Goal: Task Accomplishment & Management: Manage account settings

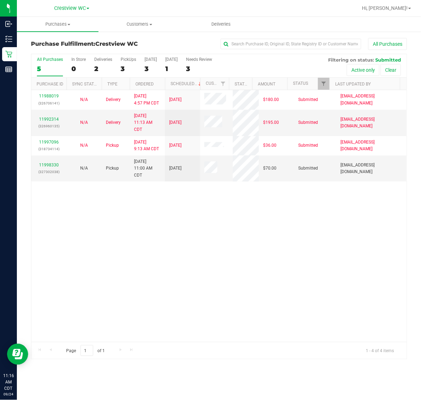
drag, startPoint x: 123, startPoint y: 219, endPoint x: 119, endPoint y: 215, distance: 5.5
click at [123, 218] on div "11988019 (326706141) N/A Delivery [DATE] 4:57 PM CDT 9/26/2025 $180.00 Submitte…" at bounding box center [218, 216] width 375 height 252
click at [53, 164] on link "11998330" at bounding box center [49, 164] width 20 height 5
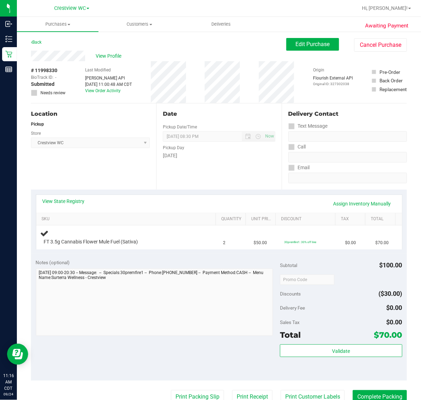
click at [98, 210] on div "View State Registry Assign Inventory Manually" at bounding box center [218, 204] width 365 height 18
click at [81, 197] on link "View State Registry" at bounding box center [64, 200] width 42 height 7
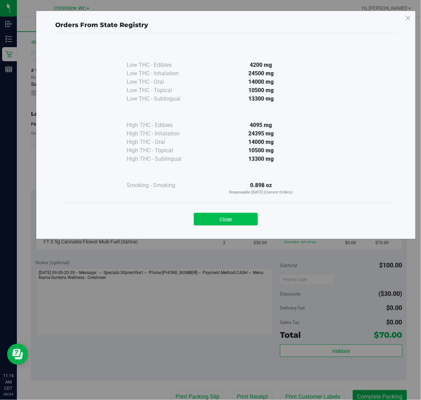
click at [208, 221] on button "Close" at bounding box center [226, 219] width 64 height 13
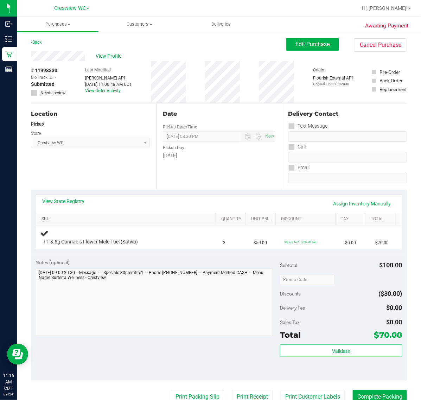
click at [208, 221] on link "SKU" at bounding box center [126, 219] width 171 height 6
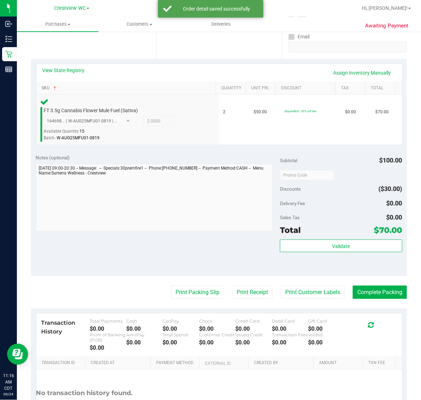
scroll to position [134, 0]
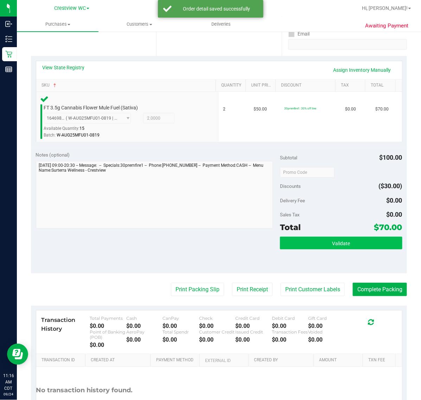
click at [345, 237] on button "Validate" at bounding box center [341, 242] width 122 height 13
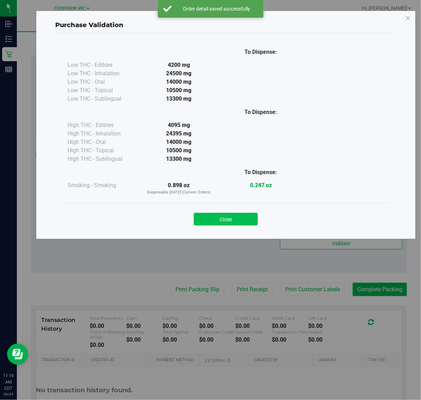
click at [230, 218] on button "Close" at bounding box center [226, 219] width 64 height 13
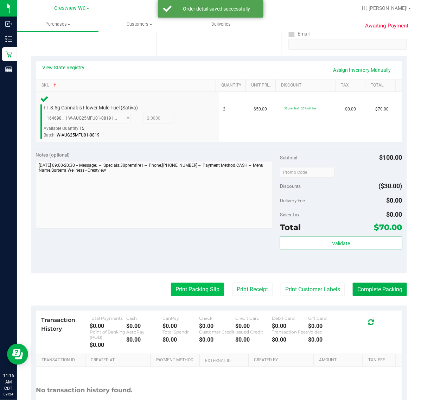
click at [191, 286] on button "Print Packing Slip" at bounding box center [197, 289] width 53 height 13
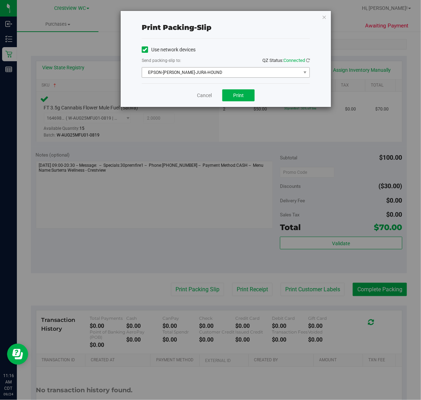
click at [227, 72] on span "EPSON-[PERSON_NAME]-JURA-HOUND" at bounding box center [221, 72] width 158 height 10
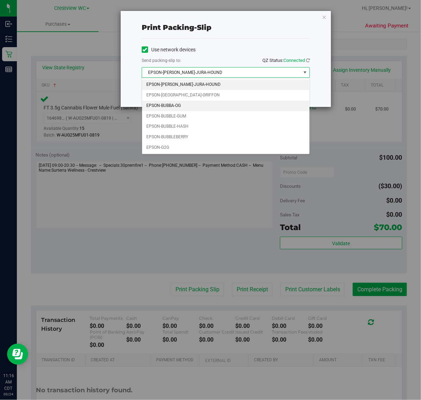
click at [177, 105] on li "EPSON-BUBBA-OG" at bounding box center [225, 106] width 167 height 11
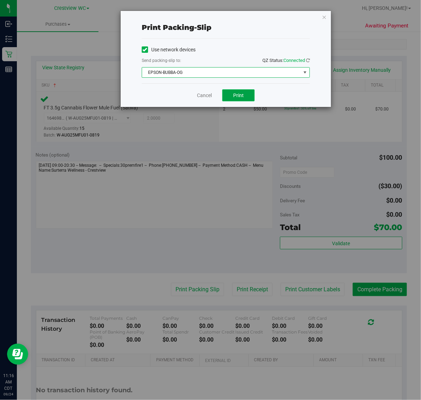
click at [242, 95] on span "Print" at bounding box center [238, 95] width 11 height 6
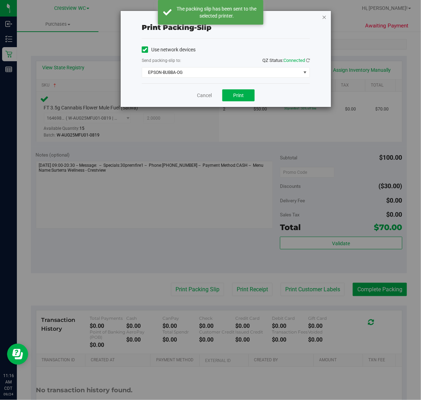
click at [323, 15] on icon "button" at bounding box center [324, 17] width 5 height 8
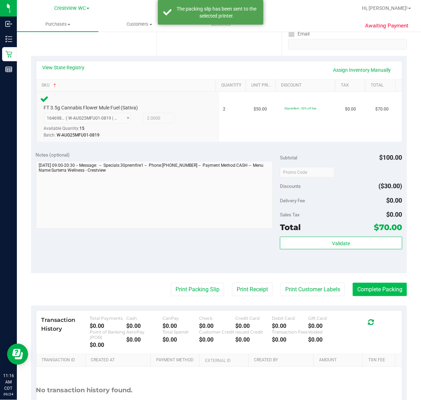
click at [375, 289] on button "Complete Packing" at bounding box center [379, 289] width 54 height 13
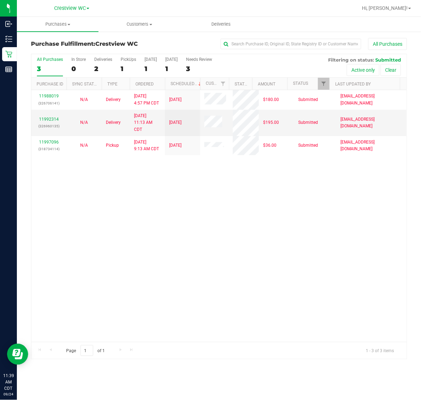
click at [194, 233] on div "11988019 (326706141) N/A Delivery [DATE] 4:57 PM CDT 9/26/2025 $180.00 Submitte…" at bounding box center [218, 216] width 375 height 252
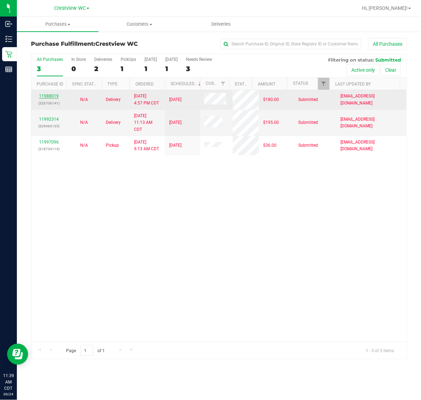
click at [48, 96] on link "11988019" at bounding box center [49, 95] width 20 height 5
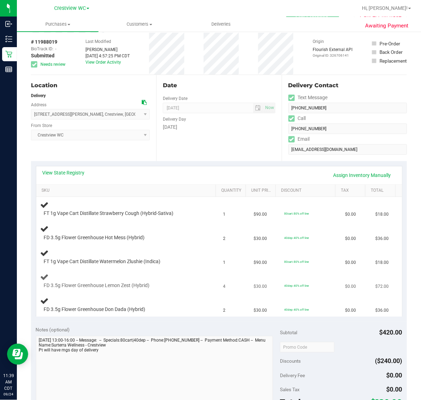
scroll to position [44, 0]
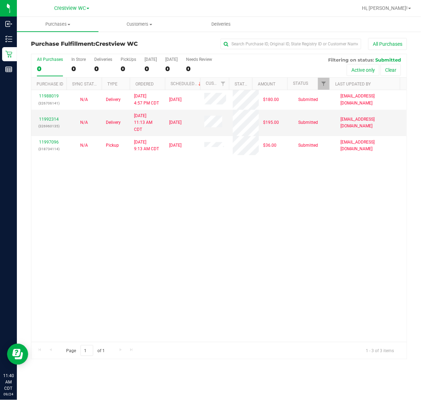
click at [191, 197] on div "11988019 (326706141) N/A Delivery [DATE] 4:57 PM CDT 9/26/2025 $180.00 Submitte…" at bounding box center [218, 216] width 375 height 252
click at [54, 241] on div "11988019 (326706141) N/A Delivery [DATE] 4:57 PM CDT 9/26/2025 $180.00 Submitte…" at bounding box center [218, 216] width 375 height 252
click at [150, 235] on div "11988019 (326706141) N/A Delivery [DATE] 4:57 PM CDT 9/26/2025 $180.00 Submitte…" at bounding box center [218, 216] width 375 height 252
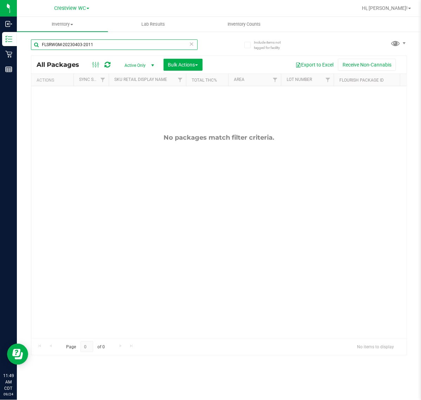
drag, startPoint x: 0, startPoint y: 0, endPoint x: 115, endPoint y: 46, distance: 124.2
click at [115, 47] on input "FLSRWGM-20230403-2011" at bounding box center [114, 44] width 167 height 11
click at [115, 46] on input "FLSRWGM-20230403-2011" at bounding box center [114, 44] width 167 height 11
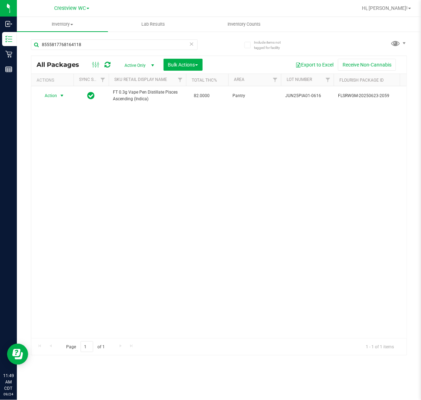
click at [53, 97] on span "Action" at bounding box center [47, 96] width 19 height 10
click at [66, 173] on li "Print package label" at bounding box center [66, 170] width 54 height 11
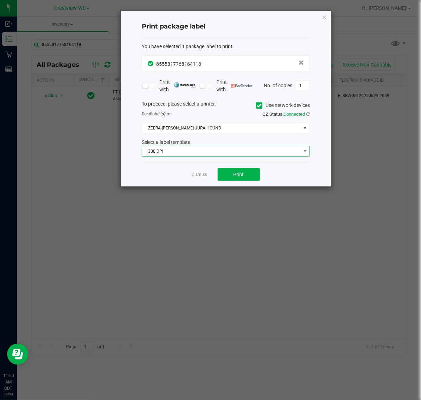
click at [227, 153] on span "300 DPI" at bounding box center [221, 151] width 158 height 10
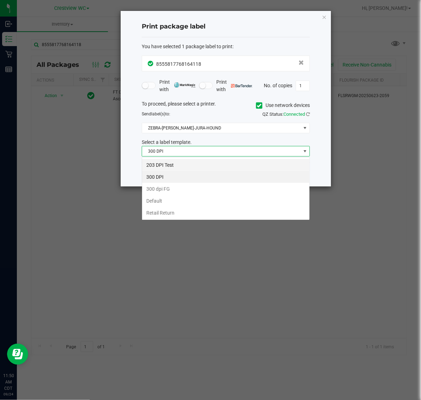
scroll to position [11, 168]
click at [195, 160] on li "203 DPI Test" at bounding box center [225, 165] width 167 height 12
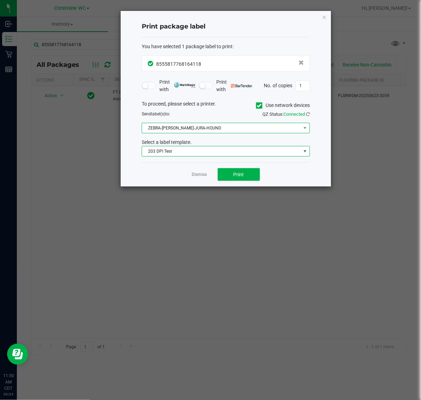
click at [229, 129] on span "ZEBRA-BRUNO-JURA-HOUND" at bounding box center [221, 128] width 158 height 10
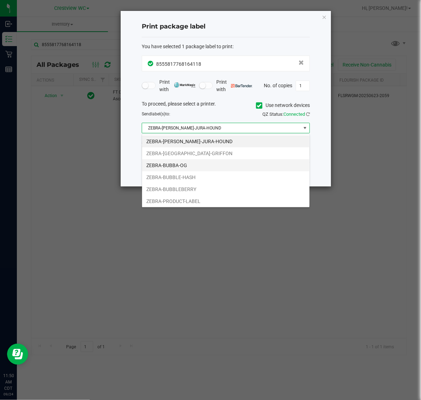
click at [186, 163] on li "ZEBRA-BUBBA-OG" at bounding box center [225, 165] width 167 height 12
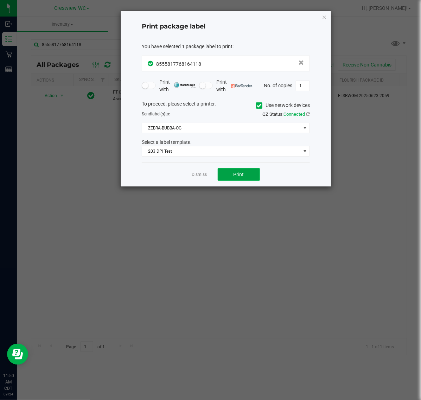
click at [229, 171] on button "Print" at bounding box center [239, 174] width 42 height 13
click at [327, 17] on div "Print package label You have selected 1 package label to print : 85558177681641…" at bounding box center [226, 98] width 210 height 175
click at [324, 17] on icon "button" at bounding box center [324, 17] width 5 height 8
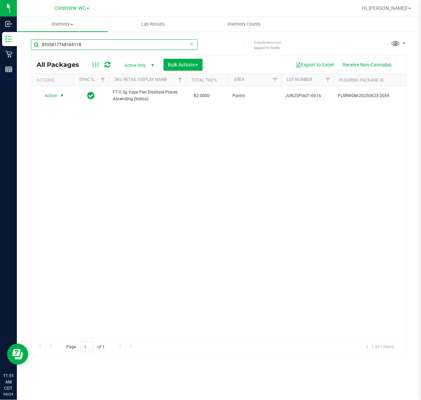
click at [140, 48] on input "8555817768164118" at bounding box center [114, 44] width 167 height 11
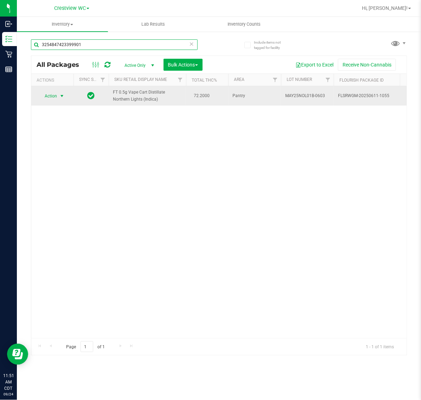
type input "3254847423399901"
click at [54, 95] on span "Action" at bounding box center [47, 96] width 19 height 10
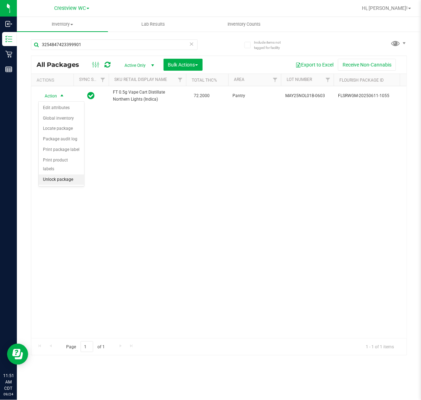
click at [55, 174] on li "Unlock package" at bounding box center [61, 179] width 45 height 11
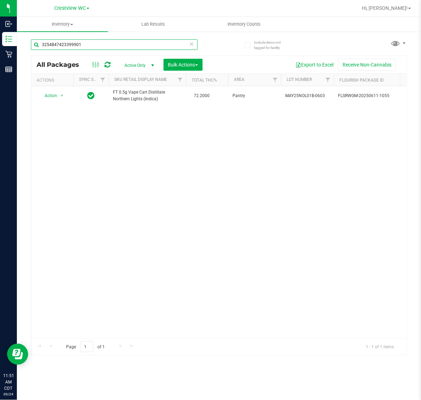
click at [117, 44] on input "3254847423399901" at bounding box center [114, 44] width 167 height 11
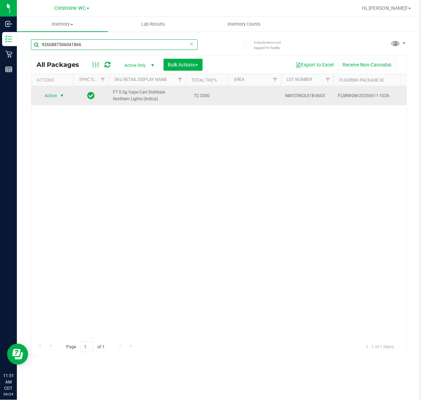
type input "9260887506041866"
click at [63, 97] on span "select" at bounding box center [62, 96] width 6 height 6
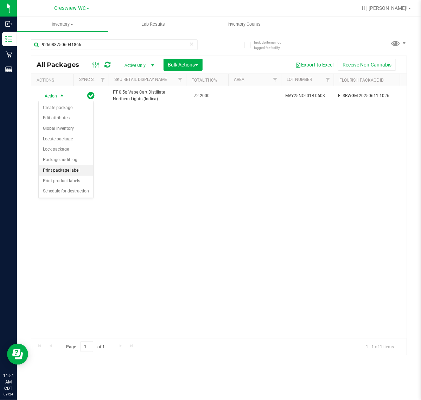
click at [65, 173] on li "Print package label" at bounding box center [66, 170] width 54 height 11
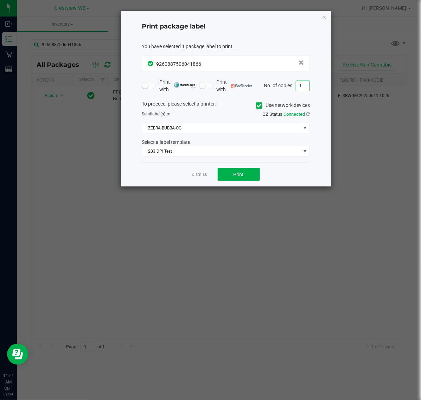
click at [303, 85] on input "1" at bounding box center [302, 86] width 13 height 10
type input "2"
click at [231, 150] on span "203 DPI Test" at bounding box center [221, 151] width 158 height 10
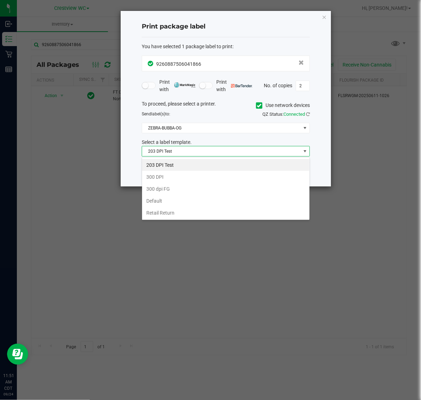
scroll to position [11, 168]
click at [234, 138] on div "To proceed, please select a printer. Use network devices Send label(s) to: QZ S…" at bounding box center [226, 128] width 168 height 57
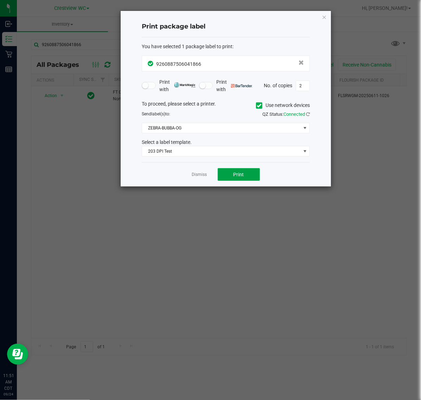
click at [231, 178] on button "Print" at bounding box center [239, 174] width 42 height 13
click at [324, 16] on icon "button" at bounding box center [324, 17] width 5 height 8
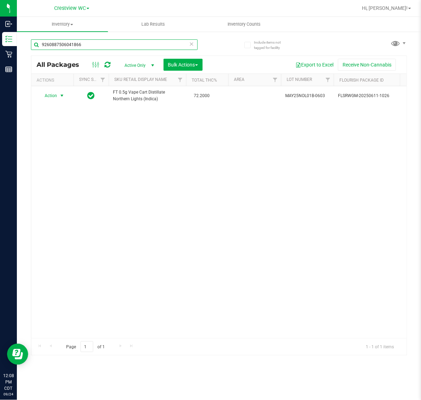
click at [99, 44] on input "9260887506041866" at bounding box center [114, 44] width 167 height 11
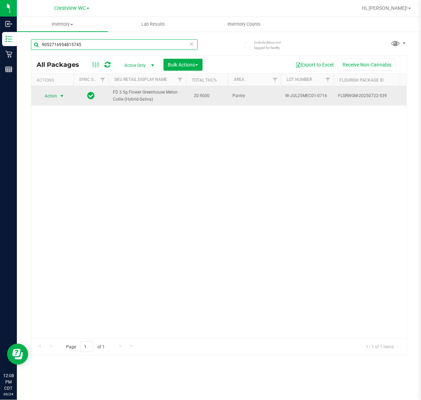
type input "9052716954815745"
click at [60, 94] on span "select" at bounding box center [62, 96] width 6 height 6
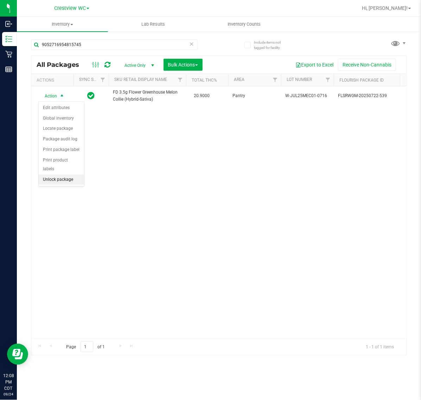
click at [67, 174] on li "Unlock package" at bounding box center [61, 179] width 45 height 11
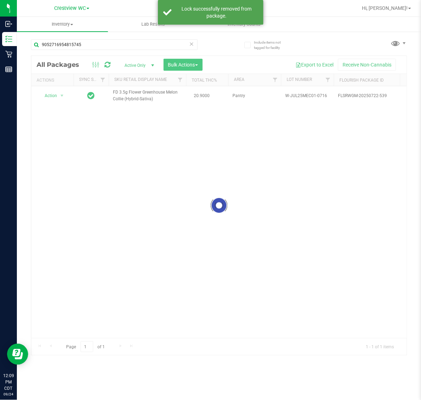
click at [53, 96] on div at bounding box center [218, 205] width 375 height 299
click at [54, 96] on div at bounding box center [218, 205] width 375 height 299
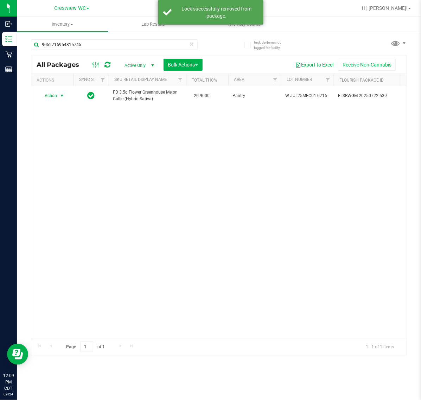
click at [57, 96] on span "Action" at bounding box center [47, 96] width 19 height 10
click at [65, 171] on li "Print package label" at bounding box center [66, 170] width 54 height 11
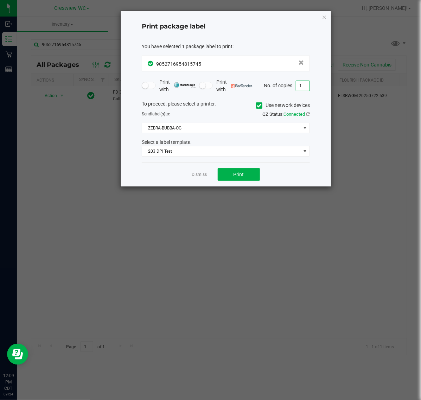
click at [302, 85] on input "1" at bounding box center [302, 86] width 13 height 10
type input "2"
click at [240, 174] on span "Print" at bounding box center [238, 174] width 11 height 6
click at [317, 16] on div "Print package label You have selected 1 package label to print : 90527169548157…" at bounding box center [226, 98] width 210 height 175
click at [326, 18] on icon "button" at bounding box center [324, 17] width 5 height 8
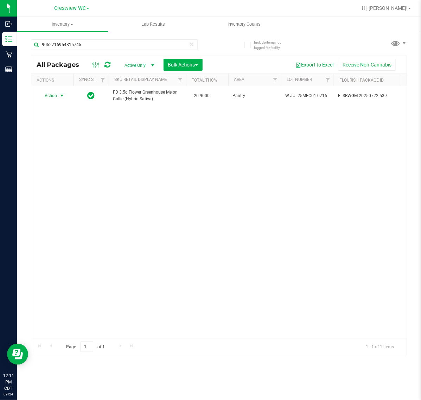
click at [214, 194] on div "Action Action Create package Edit attributes Global inventory Locate package Lo…" at bounding box center [218, 212] width 375 height 252
click at [121, 46] on input "9052716954815745" at bounding box center [114, 44] width 167 height 11
click at [95, 43] on input "9052716954815745" at bounding box center [114, 44] width 167 height 11
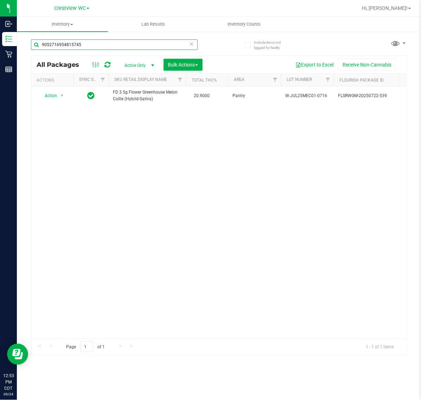
click at [95, 43] on input "9052716954815745" at bounding box center [114, 44] width 167 height 11
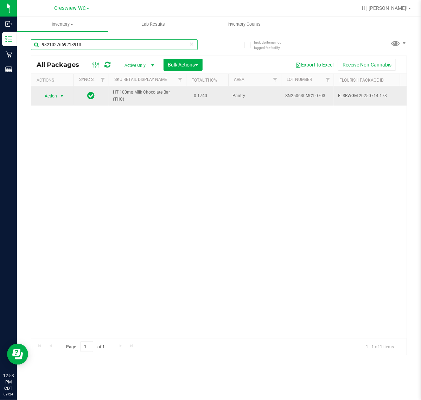
type input "9821027669218913"
click at [53, 96] on span "Action" at bounding box center [47, 96] width 19 height 10
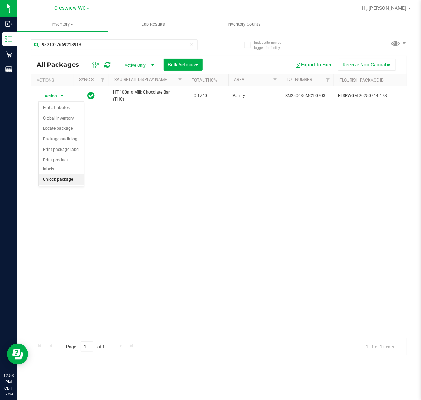
click at [50, 174] on li "Unlock package" at bounding box center [61, 179] width 45 height 11
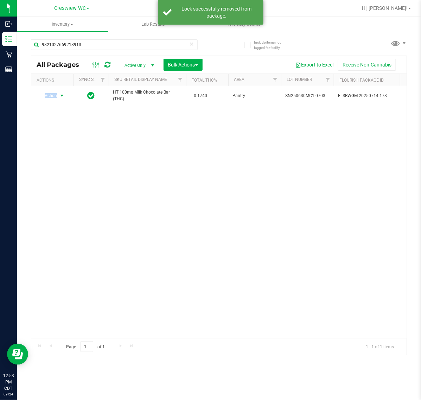
click at [55, 96] on span "Action" at bounding box center [47, 96] width 19 height 10
click at [61, 170] on li "Print package label" at bounding box center [66, 170] width 54 height 11
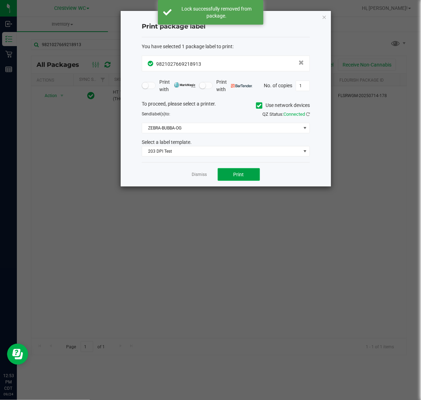
click at [252, 175] on button "Print" at bounding box center [239, 174] width 42 height 13
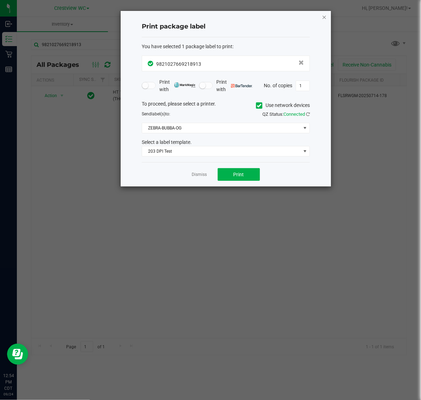
click at [325, 18] on icon "button" at bounding box center [324, 17] width 5 height 8
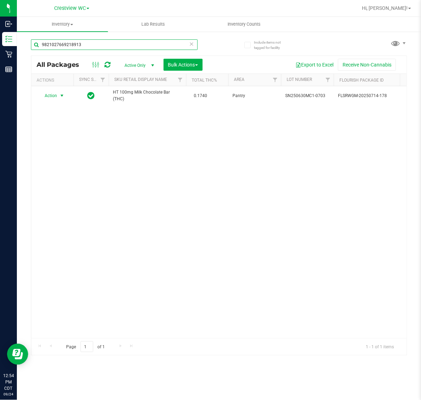
click at [106, 44] on input "9821027669218913" at bounding box center [114, 44] width 167 height 11
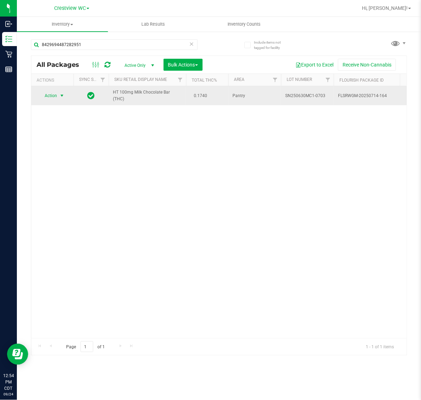
click at [61, 96] on span "select" at bounding box center [62, 96] width 6 height 6
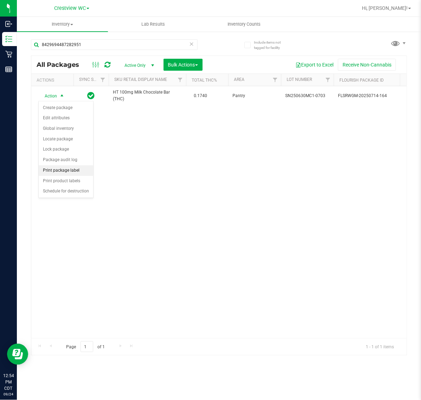
click at [70, 171] on li "Print package label" at bounding box center [66, 170] width 54 height 11
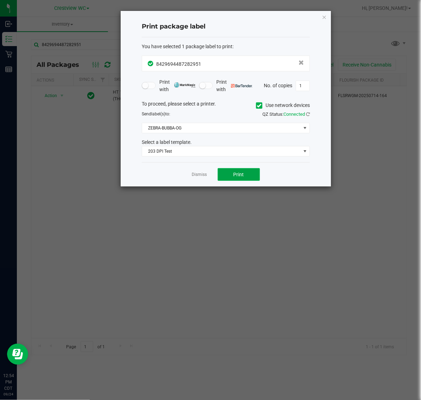
click at [247, 171] on button "Print" at bounding box center [239, 174] width 42 height 13
click at [324, 14] on icon "button" at bounding box center [324, 17] width 5 height 8
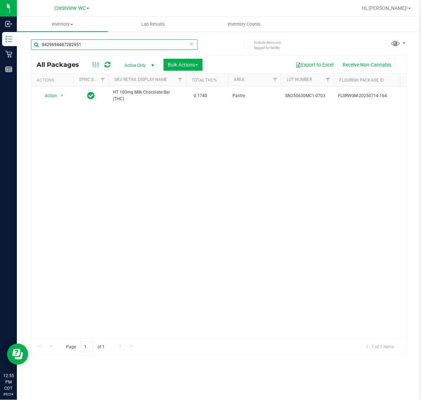
click at [144, 47] on input "8429694487282951" at bounding box center [114, 44] width 167 height 11
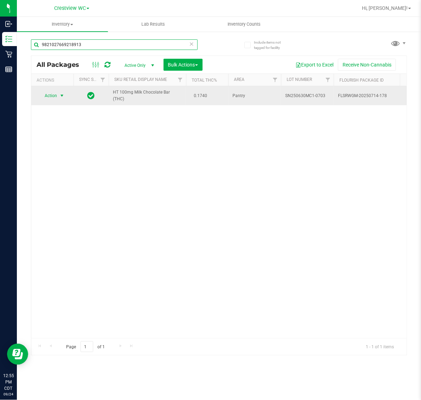
type input "9821027669218913"
click at [62, 96] on span "select" at bounding box center [62, 96] width 6 height 6
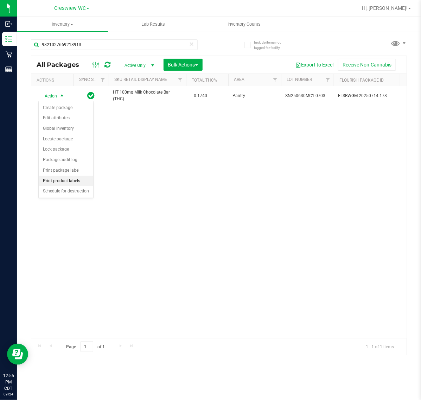
click at [69, 182] on li "Print product labels" at bounding box center [66, 181] width 54 height 11
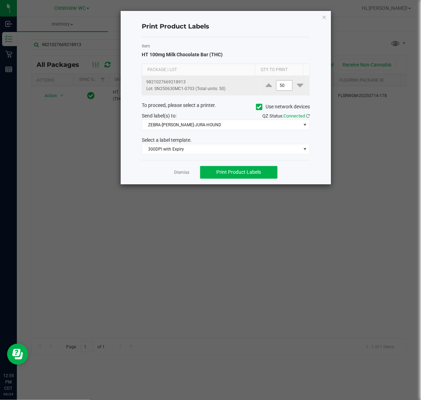
click at [276, 84] on input "50" at bounding box center [284, 85] width 16 height 10
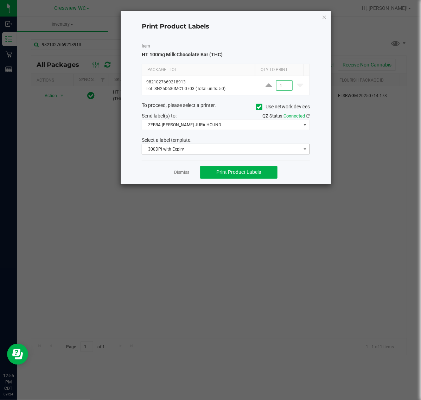
type input "1"
click at [204, 147] on span "300DPI with Expiry" at bounding box center [221, 149] width 158 height 10
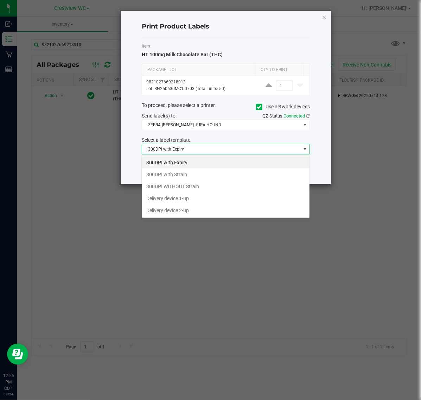
scroll to position [11, 168]
click at [200, 168] on li "300DPI with Expiry" at bounding box center [225, 162] width 167 height 12
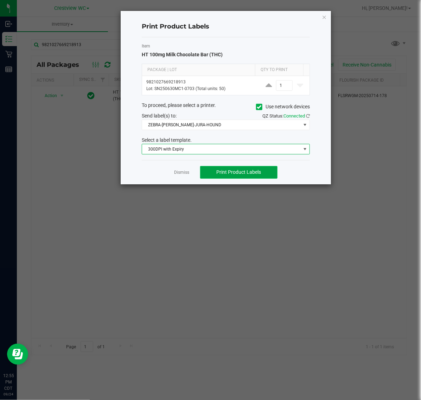
click at [235, 173] on span "Print Product Labels" at bounding box center [238, 172] width 45 height 6
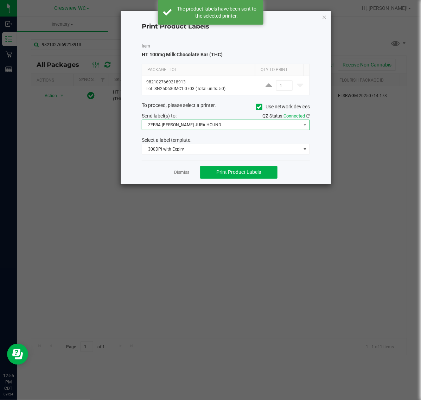
click at [206, 123] on span "ZEBRA-BRUNO-JURA-HOUND" at bounding box center [221, 125] width 158 height 10
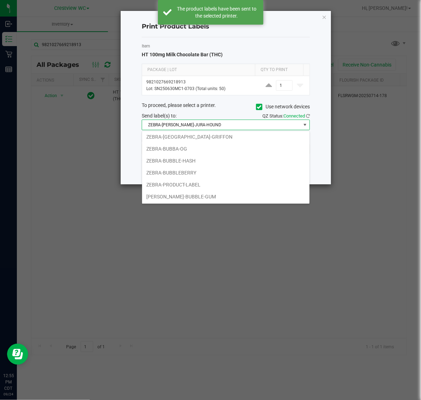
scroll to position [14, 0]
click at [199, 184] on li "ZEBRA-PRODUCT-LABEL" at bounding box center [225, 185] width 167 height 12
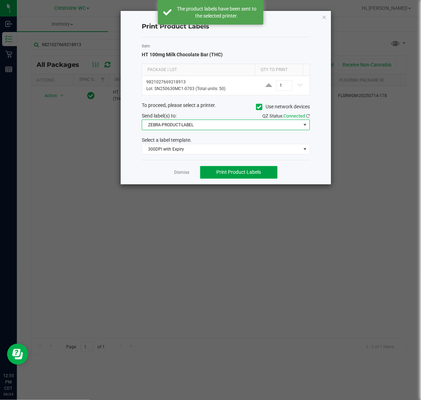
click at [252, 171] on span "Print Product Labels" at bounding box center [238, 172] width 45 height 6
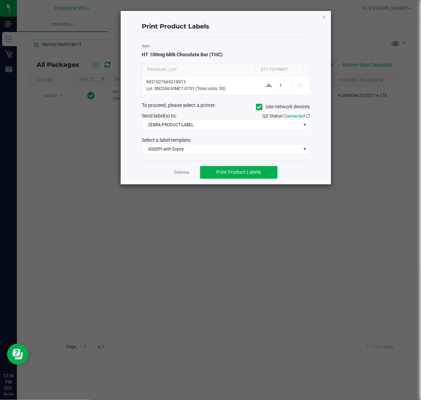
drag, startPoint x: 324, startPoint y: 14, endPoint x: 261, endPoint y: 25, distance: 63.8
click at [322, 14] on icon "button" at bounding box center [324, 17] width 5 height 8
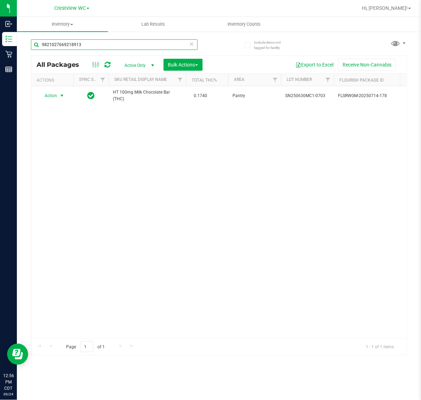
click at [153, 43] on input "9821027669218913" at bounding box center [114, 44] width 167 height 11
drag, startPoint x: 153, startPoint y: 43, endPoint x: 157, endPoint y: 46, distance: 4.5
click at [157, 46] on input "9821027669218913" at bounding box center [114, 44] width 167 height 11
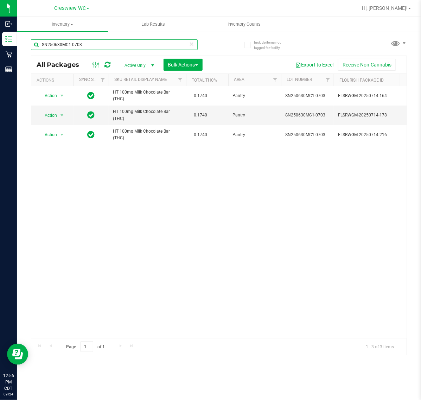
type input "SN250630MC1-0703"
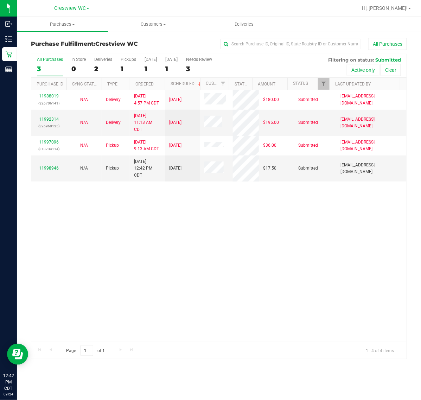
click at [117, 193] on div "11988019 (326706141) N/A Delivery 9/22/2025 4:57 PM CDT 9/26/2025 $180.00 Submi…" at bounding box center [218, 216] width 375 height 252
click at [53, 168] on link "11998946" at bounding box center [49, 168] width 20 height 5
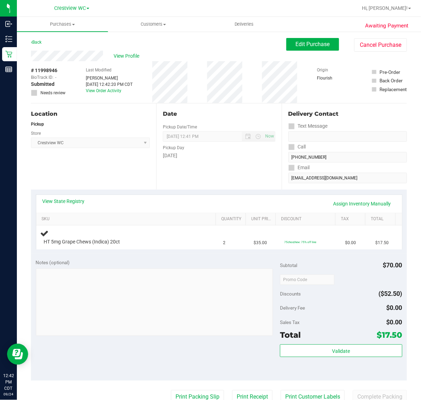
click at [141, 257] on div "Notes (optional) Subtotal $70.00 Discounts ($52.50) Delivery Fee $0.00 Sales Ta…" at bounding box center [219, 317] width 376 height 127
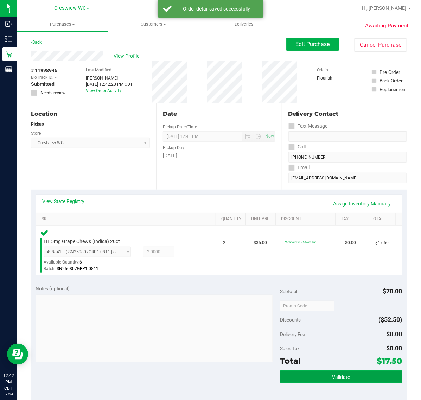
click at [350, 372] on button "Validate" at bounding box center [341, 376] width 122 height 13
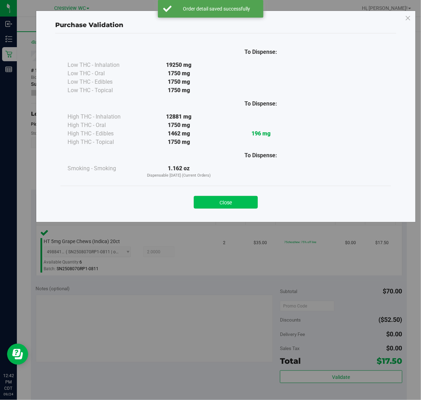
click at [232, 201] on button "Close" at bounding box center [226, 202] width 64 height 13
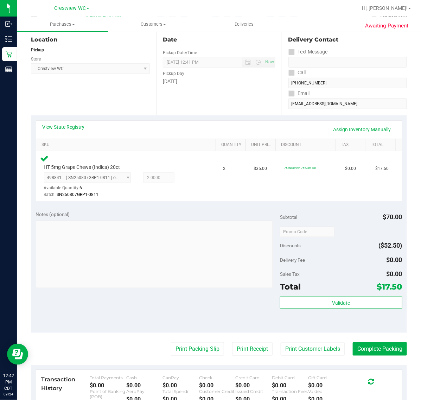
scroll to position [132, 0]
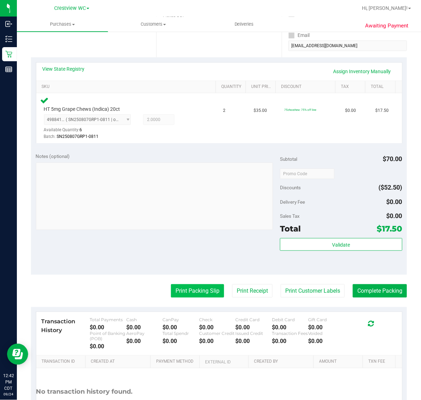
click at [194, 284] on button "Print Packing Slip" at bounding box center [197, 290] width 53 height 13
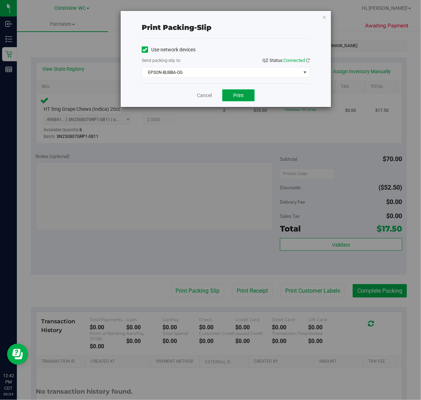
click at [242, 98] on span "Print" at bounding box center [238, 95] width 11 height 6
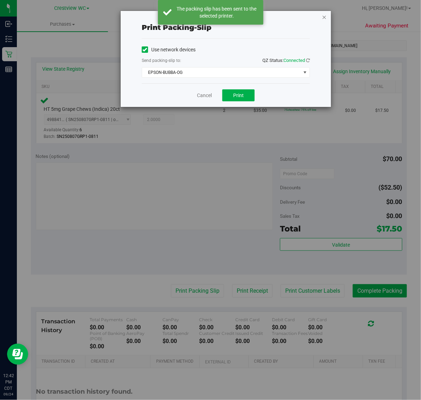
click at [324, 17] on icon "button" at bounding box center [324, 17] width 5 height 8
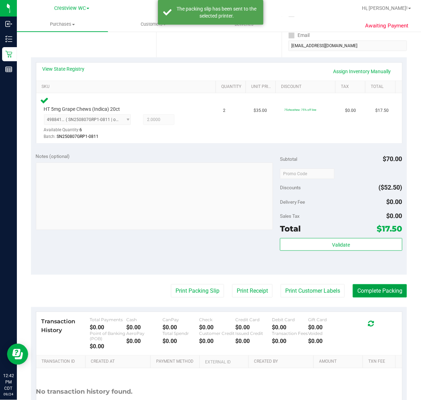
click at [378, 284] on button "Complete Packing" at bounding box center [379, 290] width 54 height 13
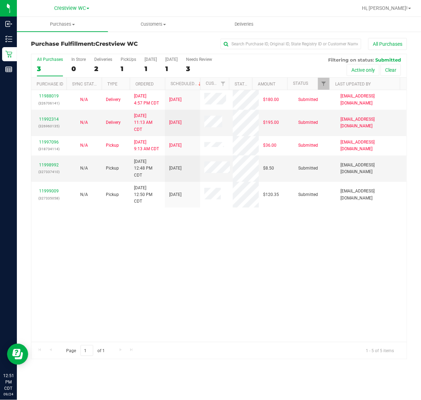
click at [137, 253] on div "11988019 (326706141) N/A Delivery 9/22/2025 4:57 PM CDT 9/26/2025 $180.00 Submi…" at bounding box center [218, 216] width 375 height 252
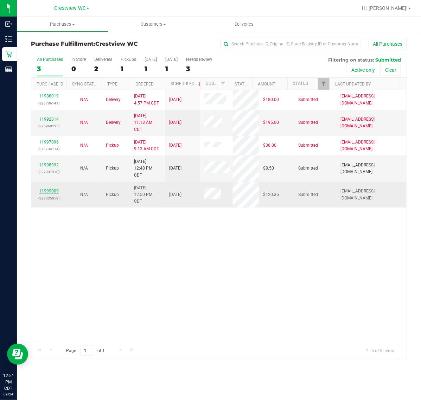
click at [50, 189] on link "11999009" at bounding box center [49, 190] width 20 height 5
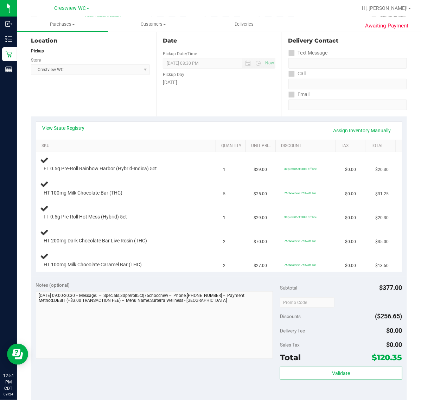
scroll to position [88, 0]
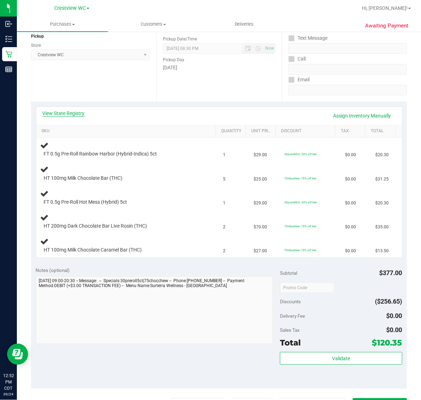
click at [75, 114] on link "View State Registry" at bounding box center [64, 113] width 42 height 7
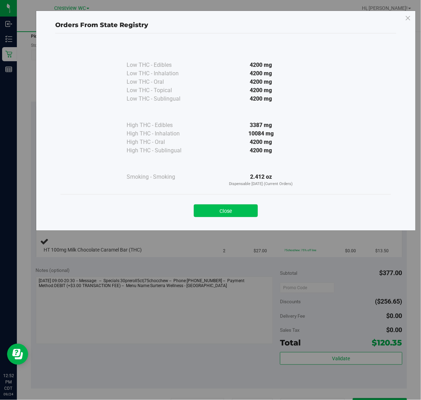
click at [248, 210] on button "Close" at bounding box center [226, 210] width 64 height 13
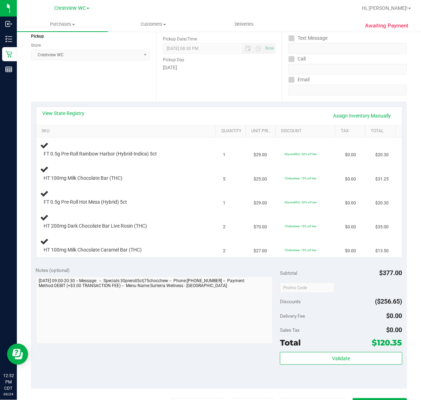
click at [170, 266] on div "Notes (optional) Subtotal $377.00 Discounts ($256.65) Delivery Fee $0.00 Sales …" at bounding box center [219, 325] width 376 height 127
click at [74, 114] on link "View State Registry" at bounding box center [64, 113] width 42 height 7
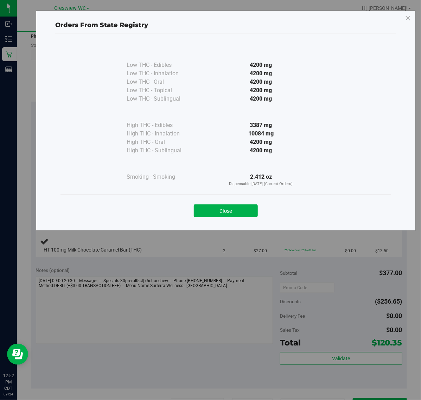
click at [217, 203] on div "Close" at bounding box center [226, 209] width 320 height 18
click at [215, 206] on button "Close" at bounding box center [226, 210] width 64 height 13
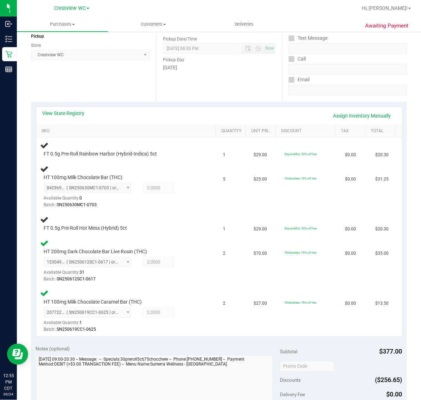
click at [127, 87] on div "Location Pickup Store Crestview WC Select Store Bonita Springs WC Boynton Beach…" at bounding box center [93, 58] width 125 height 86
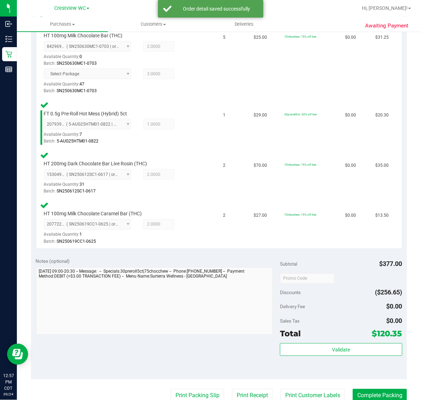
scroll to position [301, 0]
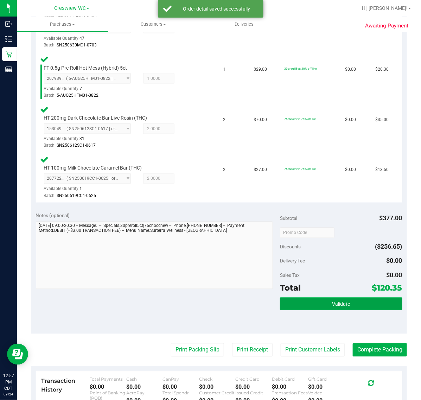
click at [347, 303] on button "Validate" at bounding box center [341, 303] width 122 height 13
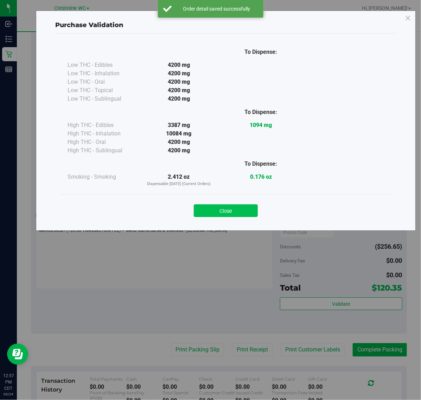
click at [226, 211] on button "Close" at bounding box center [226, 210] width 64 height 13
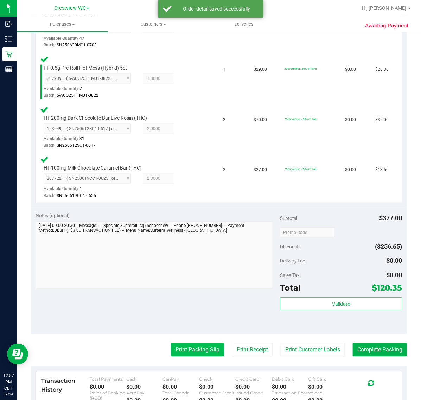
click at [190, 344] on button "Print Packing Slip" at bounding box center [197, 349] width 53 height 13
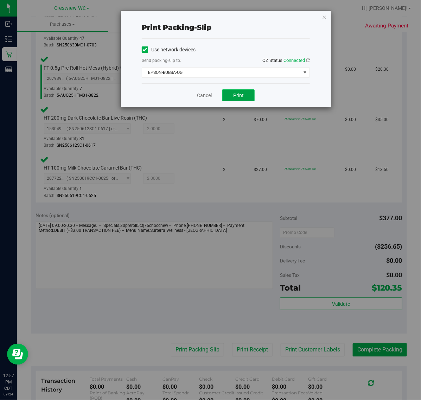
click at [248, 91] on button "Print" at bounding box center [238, 95] width 32 height 12
click at [322, 19] on icon "button" at bounding box center [324, 17] width 5 height 8
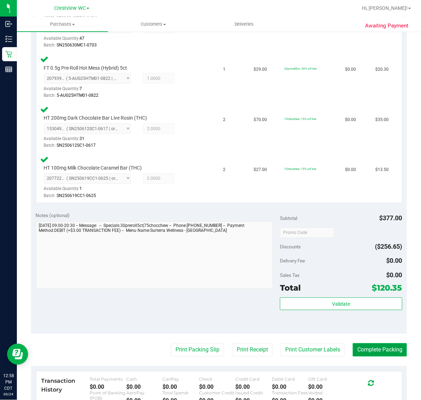
click at [387, 348] on button "Complete Packing" at bounding box center [379, 349] width 54 height 13
